Goal: Transaction & Acquisition: Book appointment/travel/reservation

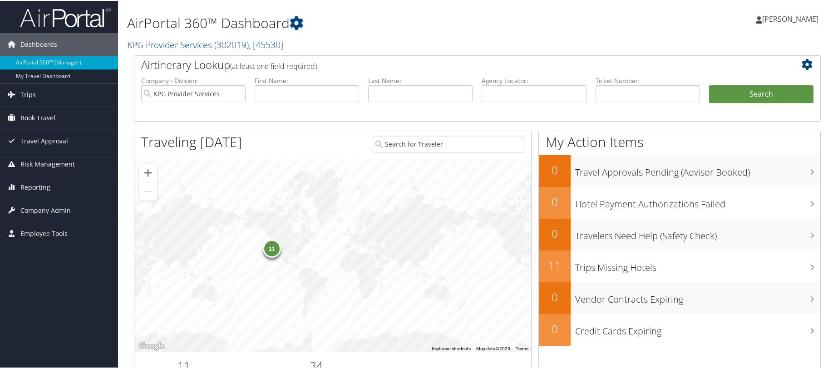
click at [62, 122] on link "Book Travel" at bounding box center [59, 117] width 118 height 23
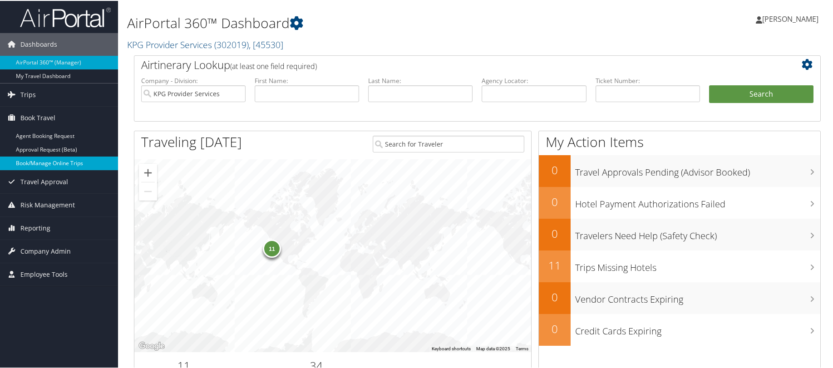
click at [62, 160] on link "Book/Manage Online Trips" at bounding box center [59, 163] width 118 height 14
